Goal: Use online tool/utility: Use online tool/utility

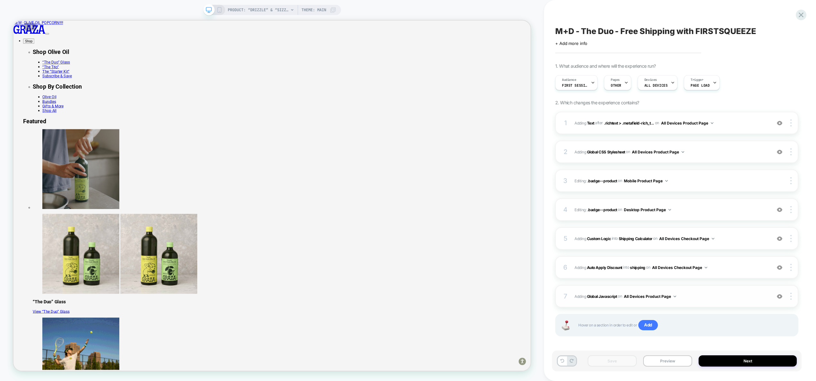
click at [690, 300] on div "7 Adding Global Javascript on All Devices Product Page Add Before Add After Tar…" at bounding box center [676, 296] width 243 height 22
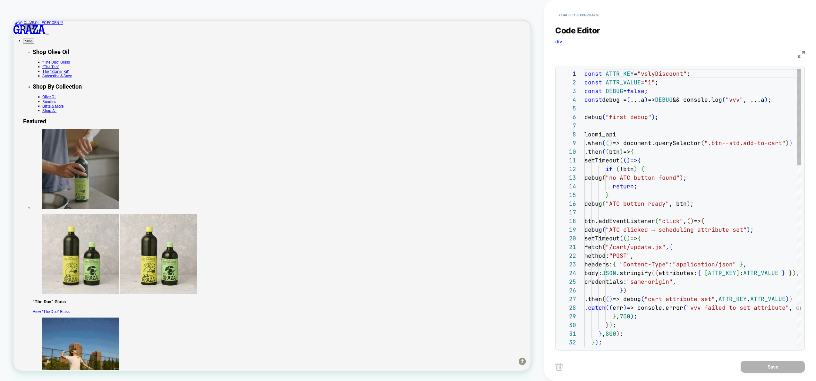
scroll to position [87, 0]
type textarea "**********"
